Goal: Task Accomplishment & Management: Complete application form

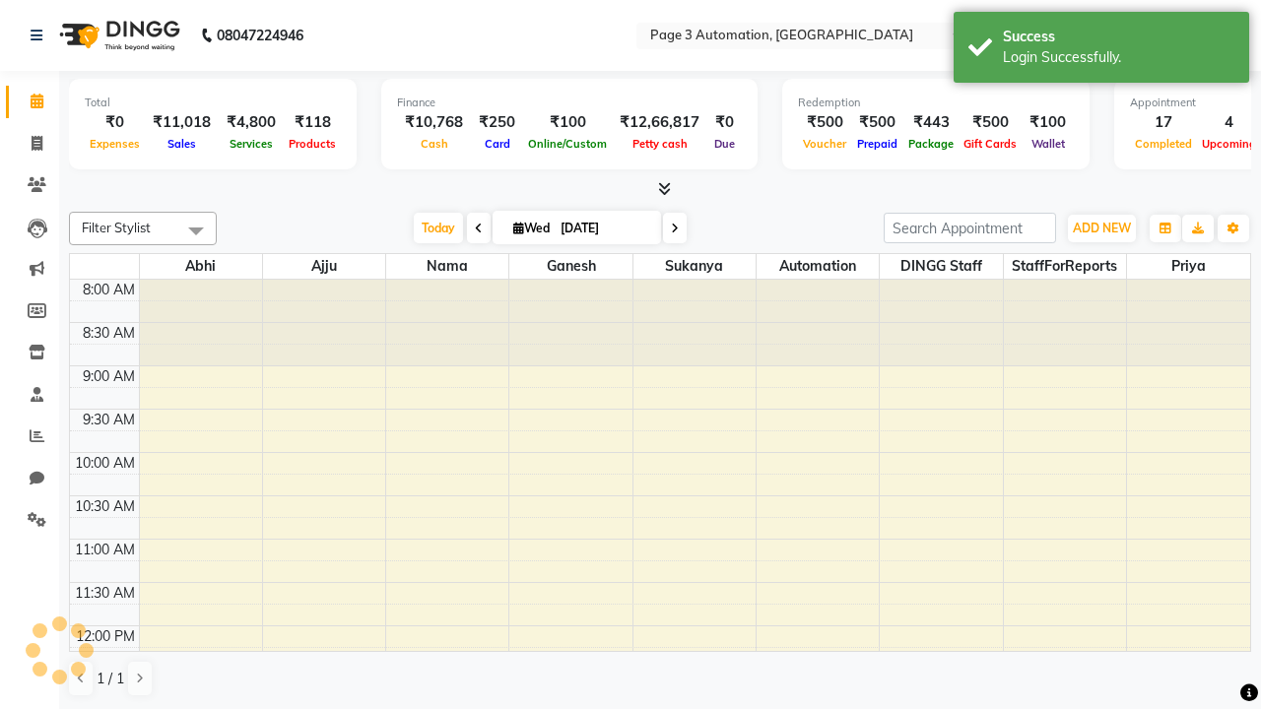
select select "en"
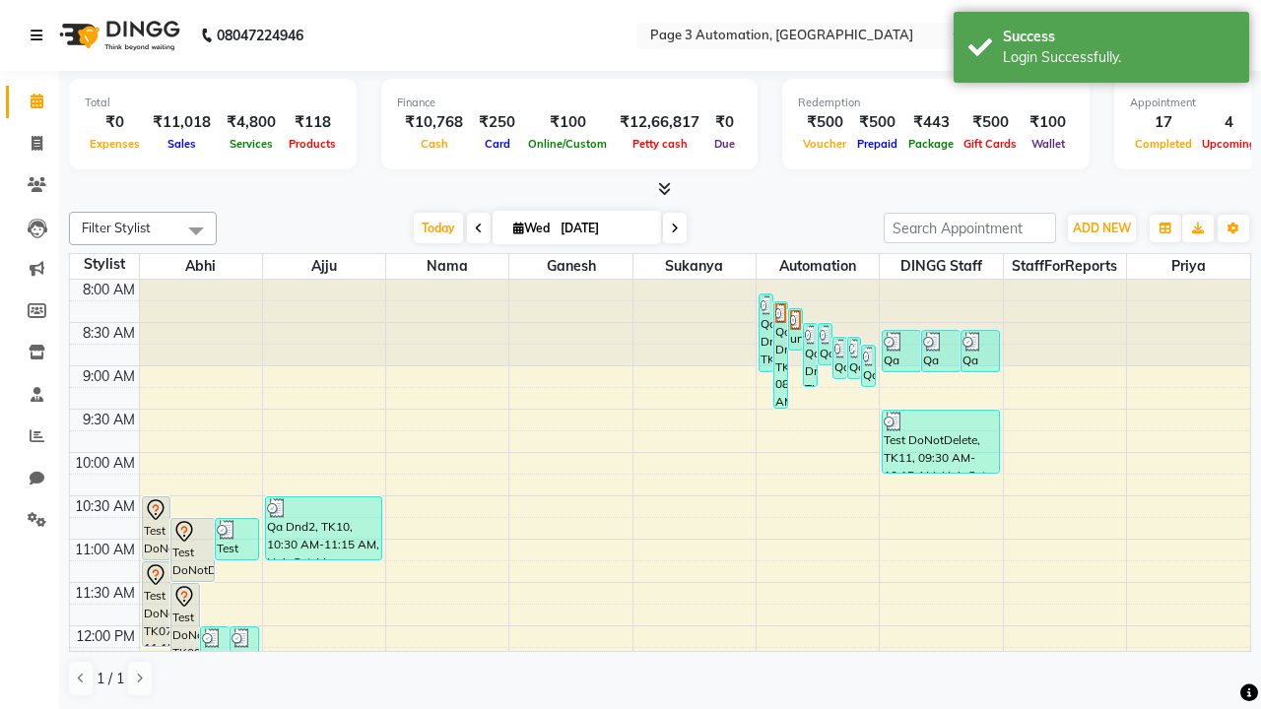
click at [40, 35] on icon at bounding box center [37, 36] width 12 height 14
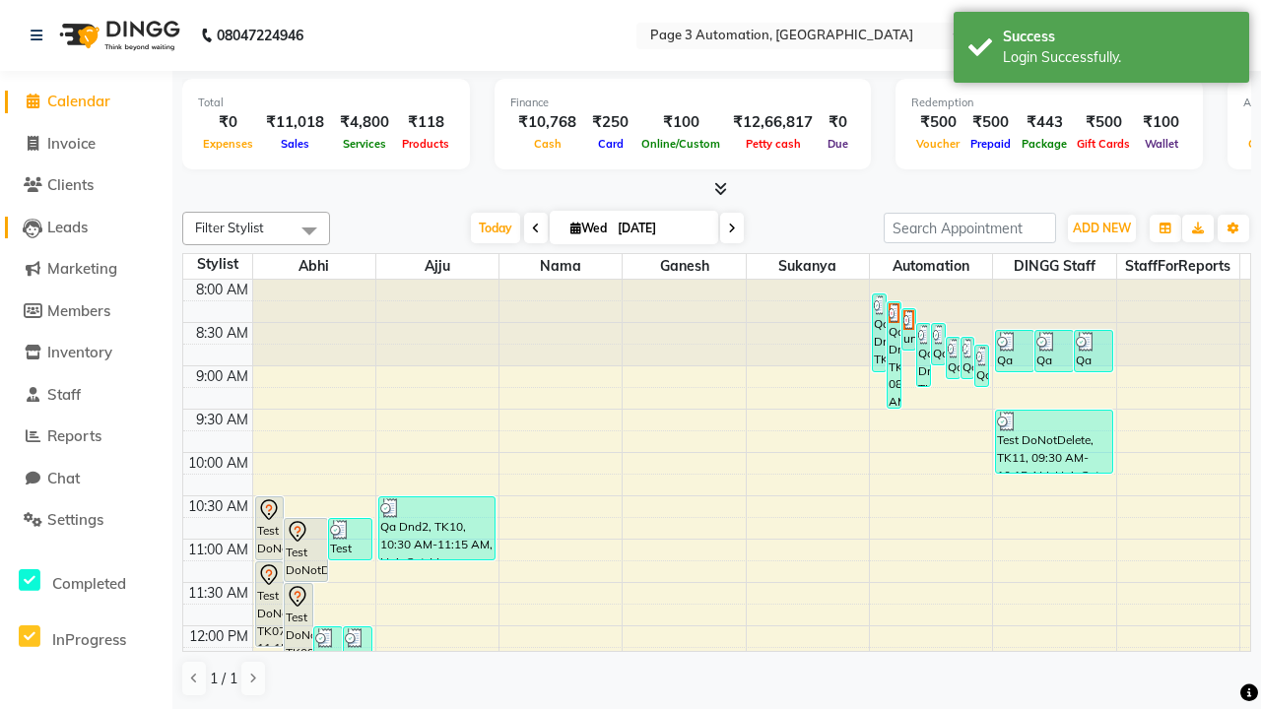
click at [86, 227] on span "Leads" at bounding box center [67, 227] width 40 height 19
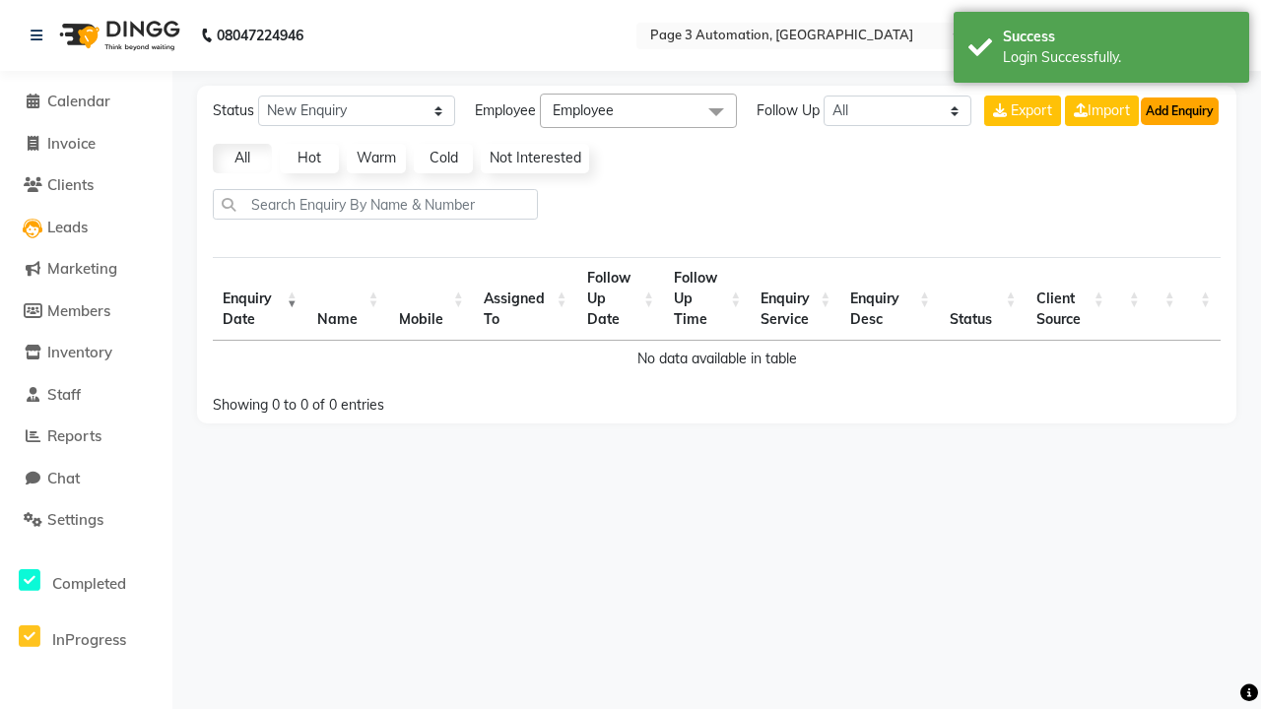
click at [1179, 110] on button "Add Enquiry" at bounding box center [1180, 112] width 78 height 28
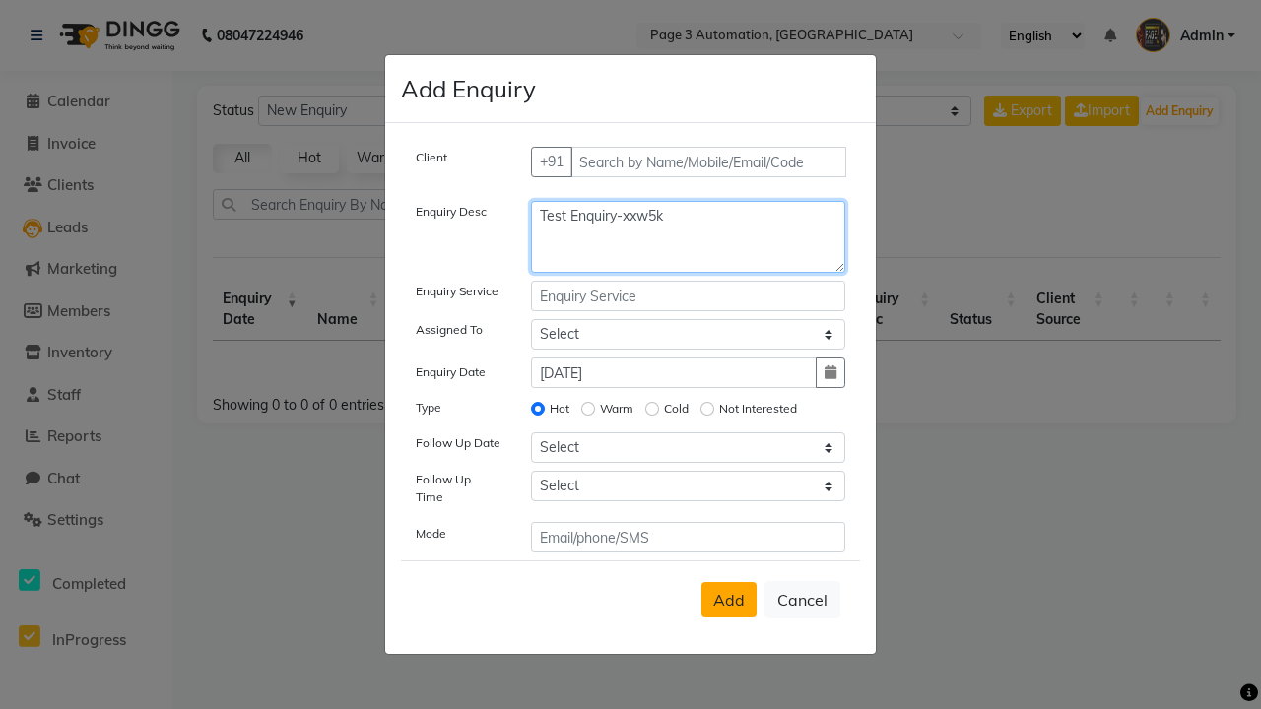
type textarea "Test Enquiry-xxw5k"
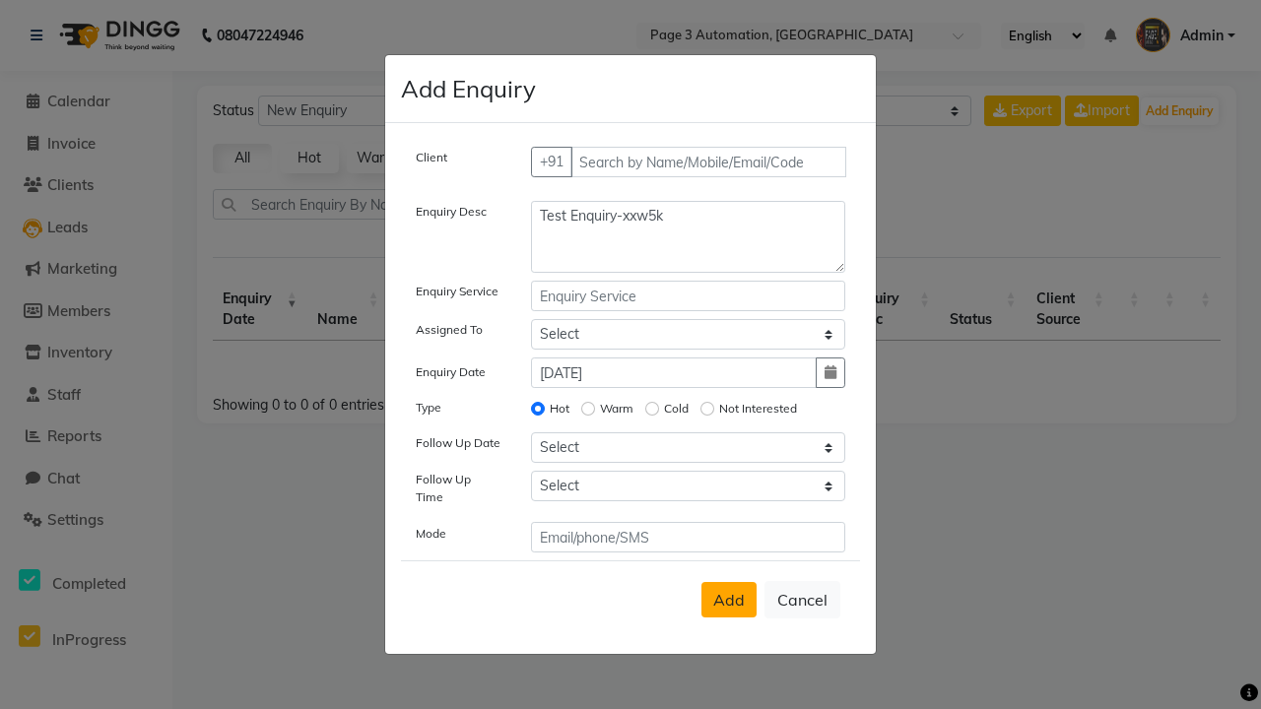
click at [729, 600] on span "Add" at bounding box center [729, 600] width 32 height 20
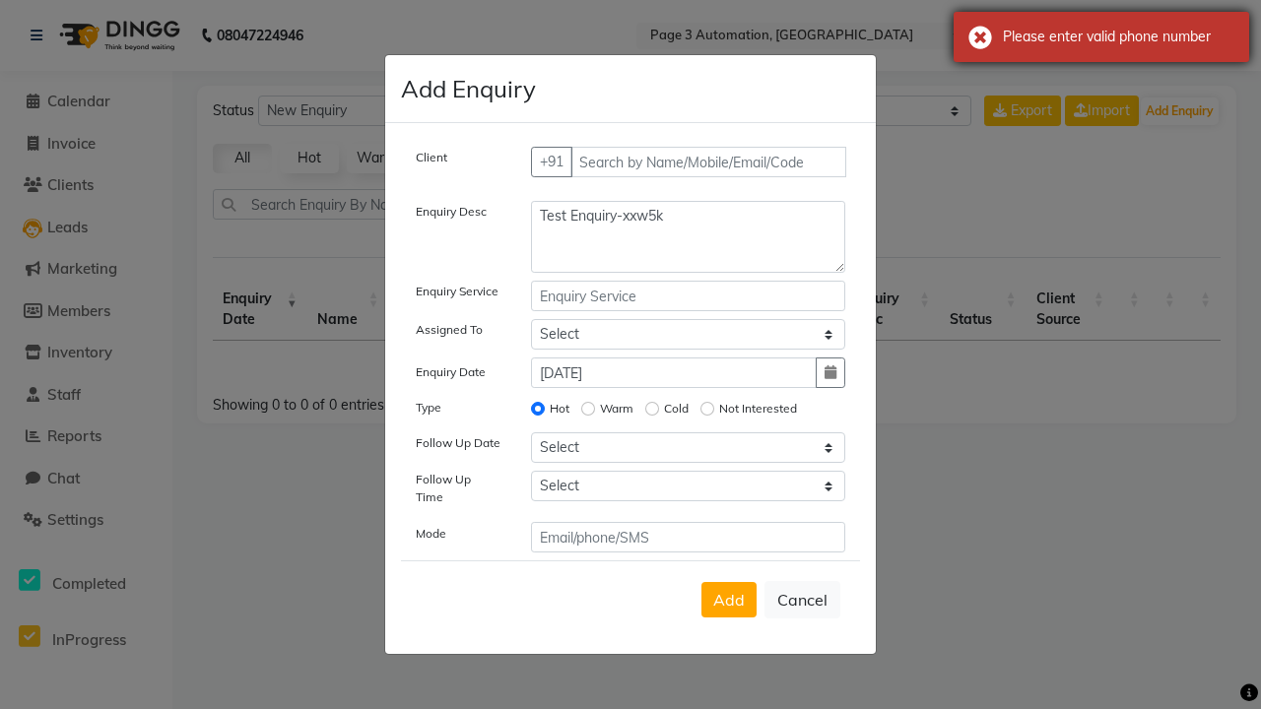
click at [1101, 36] on div "Please enter valid phone number" at bounding box center [1118, 37] width 231 height 21
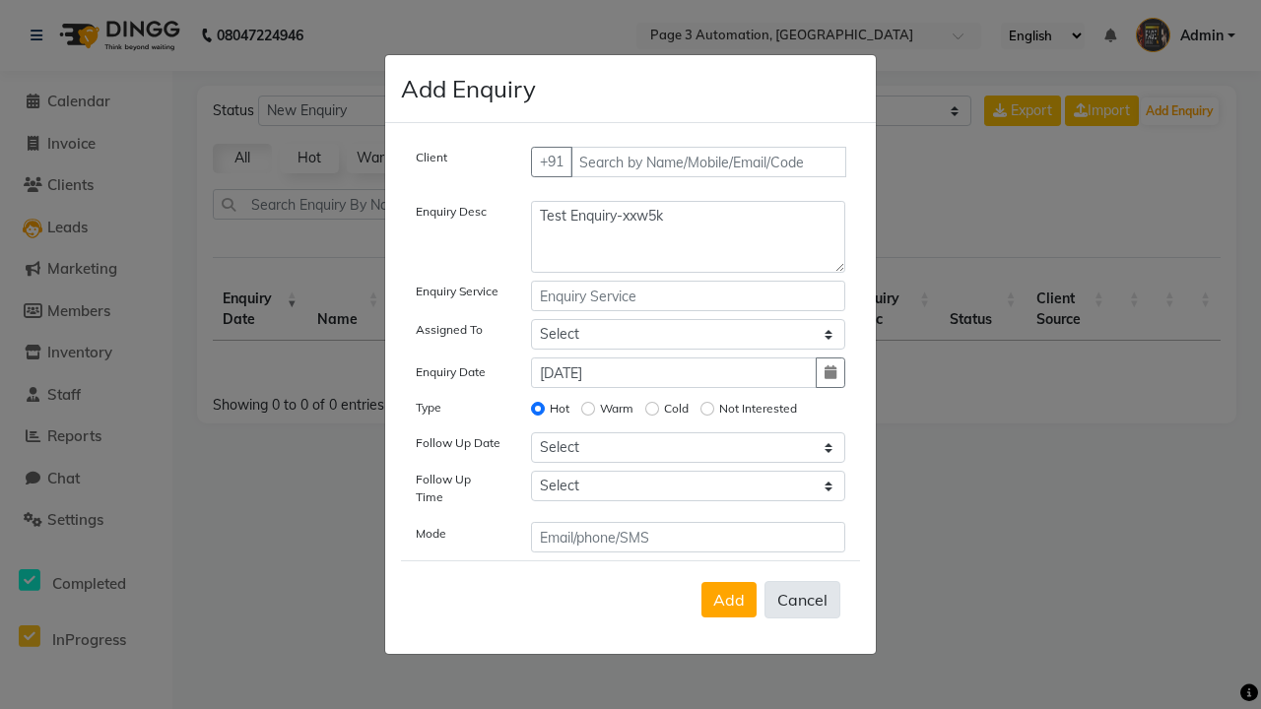
click at [802, 600] on button "Cancel" at bounding box center [802, 599] width 76 height 37
select select
radio input "false"
select select
